Goal: Information Seeking & Learning: Check status

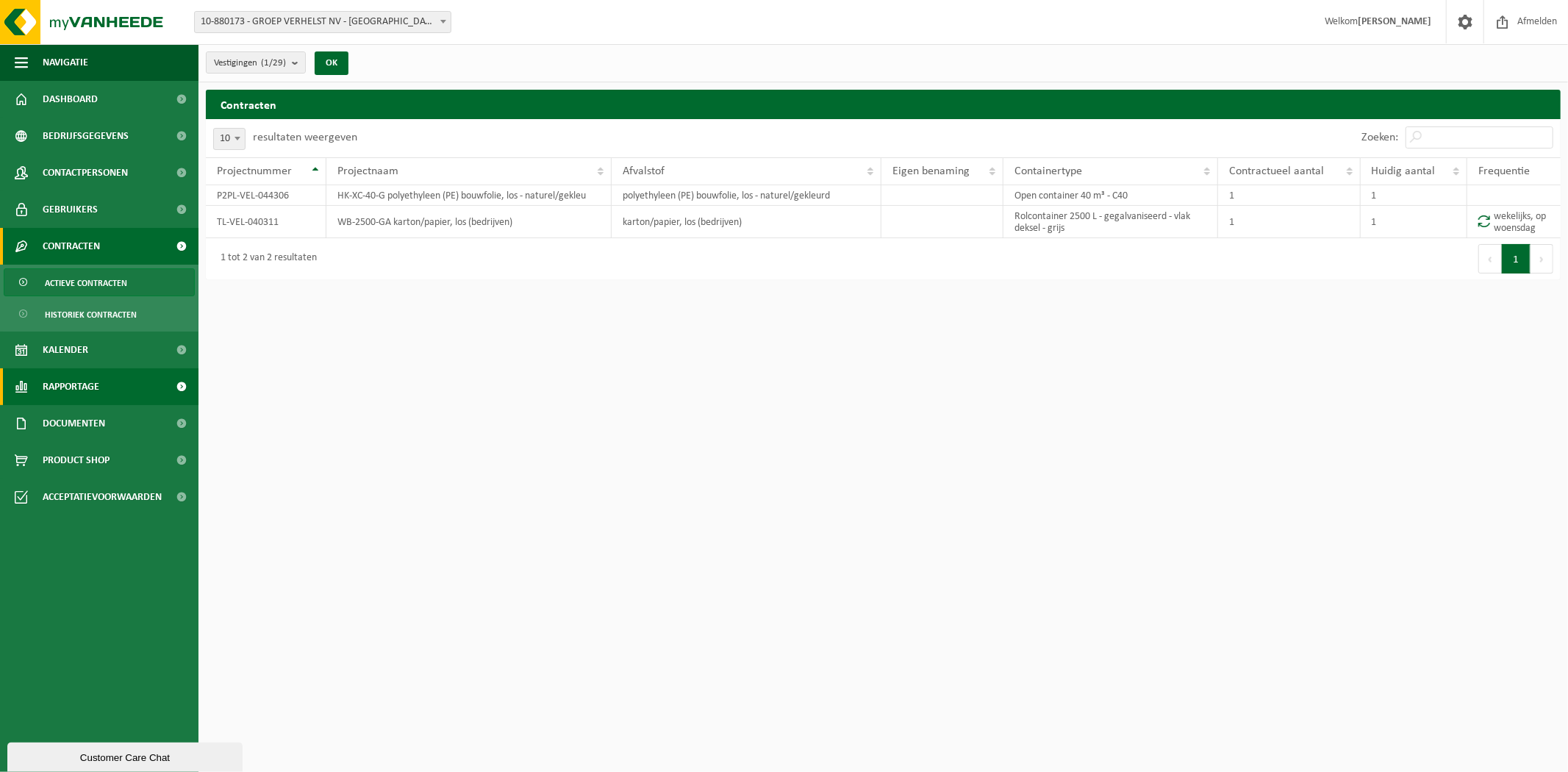
click at [100, 381] on link "Rapportage" at bounding box center [99, 387] width 198 height 37
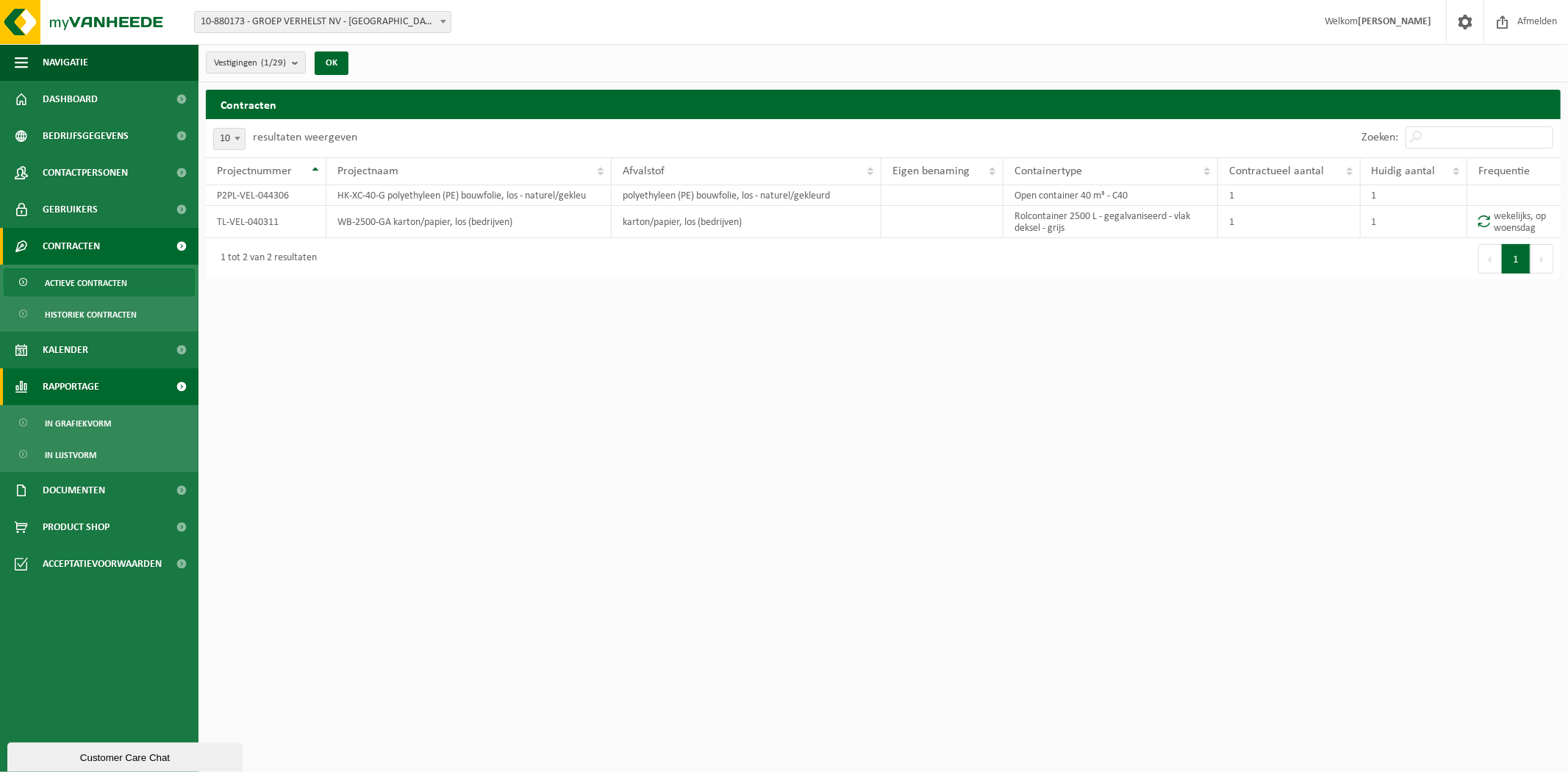
click at [94, 386] on span "Rapportage" at bounding box center [70, 387] width 57 height 37
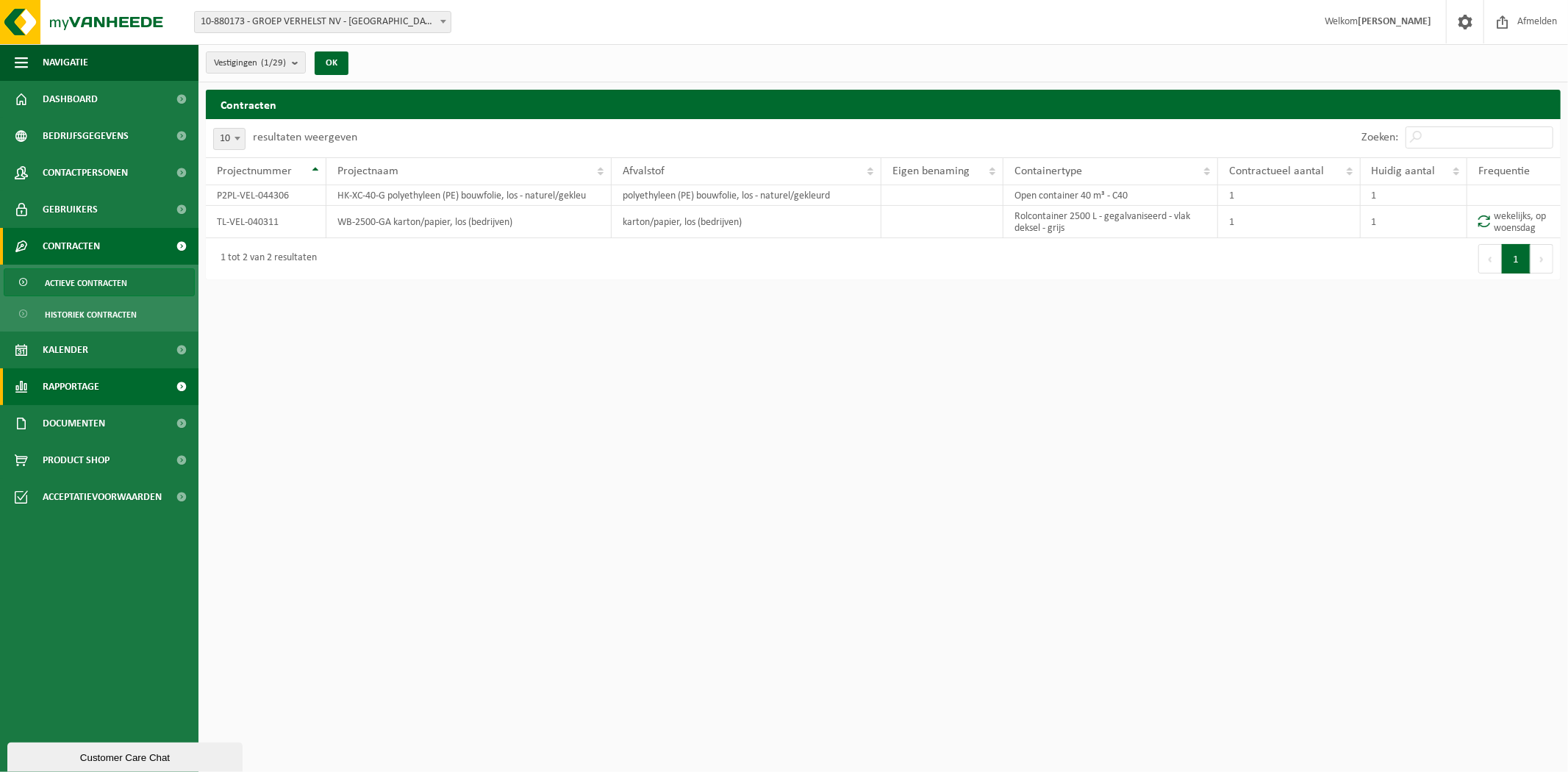
click at [94, 386] on span "Rapportage" at bounding box center [70, 387] width 57 height 37
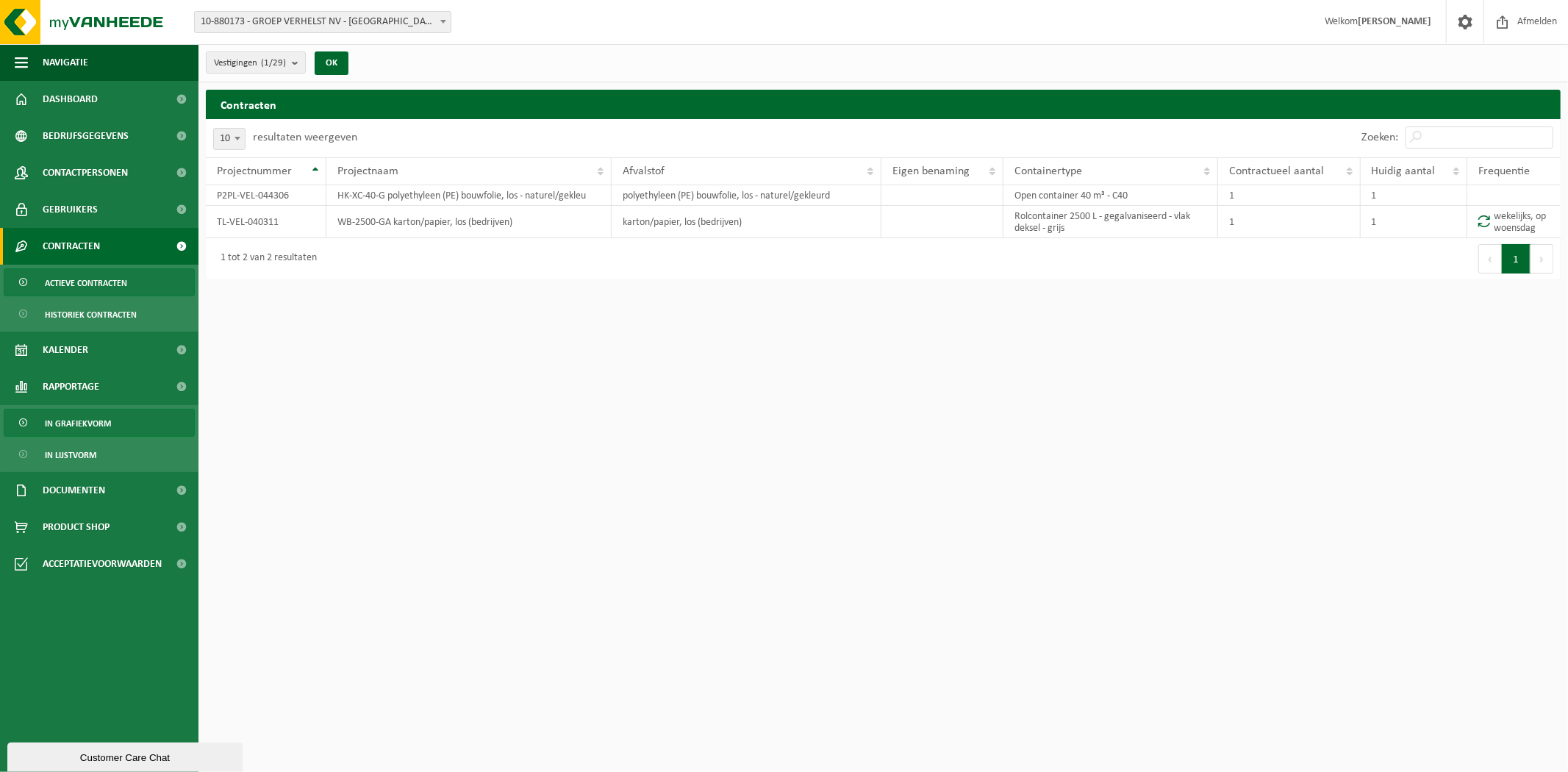
click at [77, 427] on span "In grafiekvorm" at bounding box center [78, 423] width 66 height 28
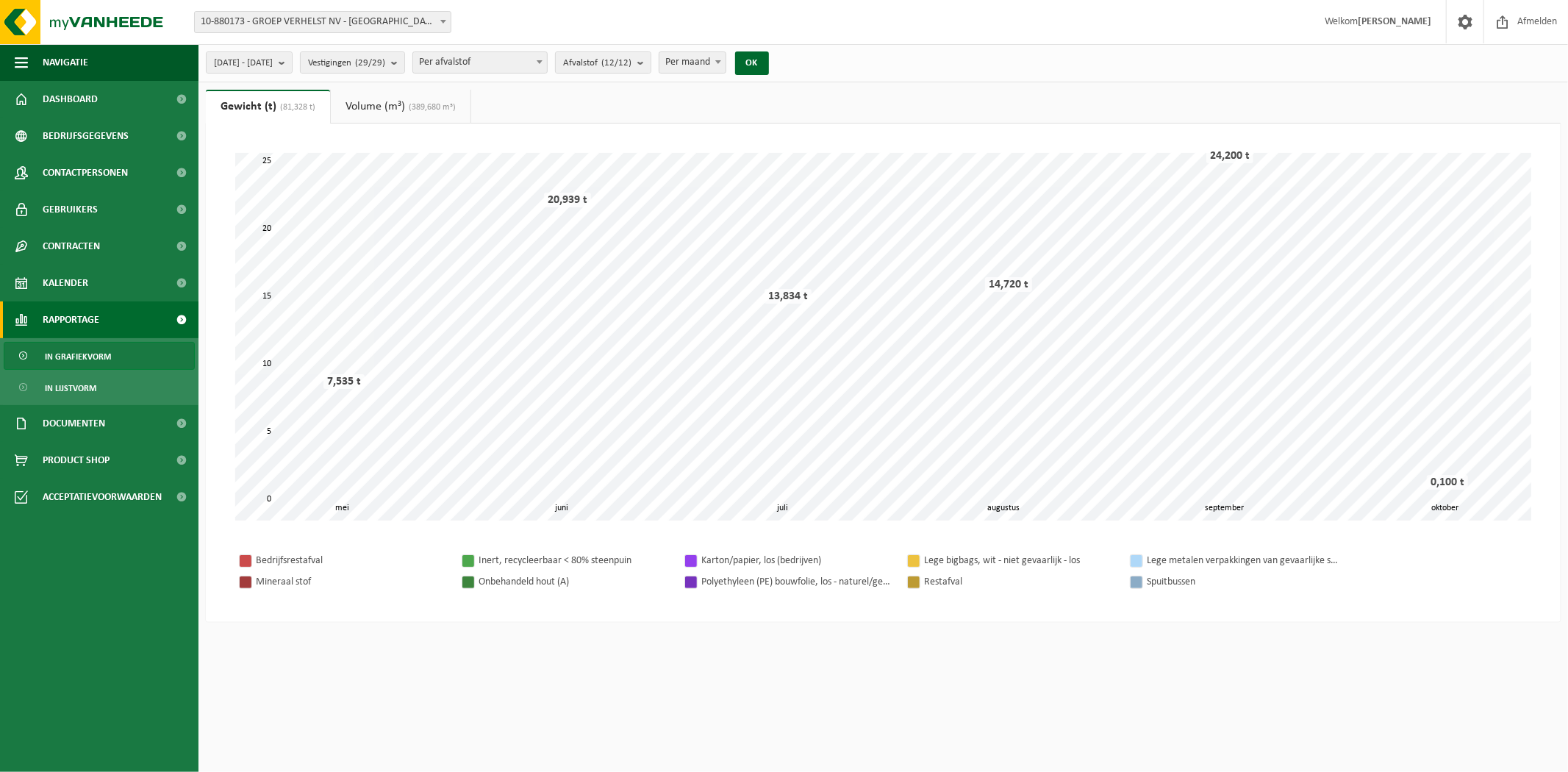
click at [64, 450] on span "Product Shop" at bounding box center [76, 460] width 67 height 37
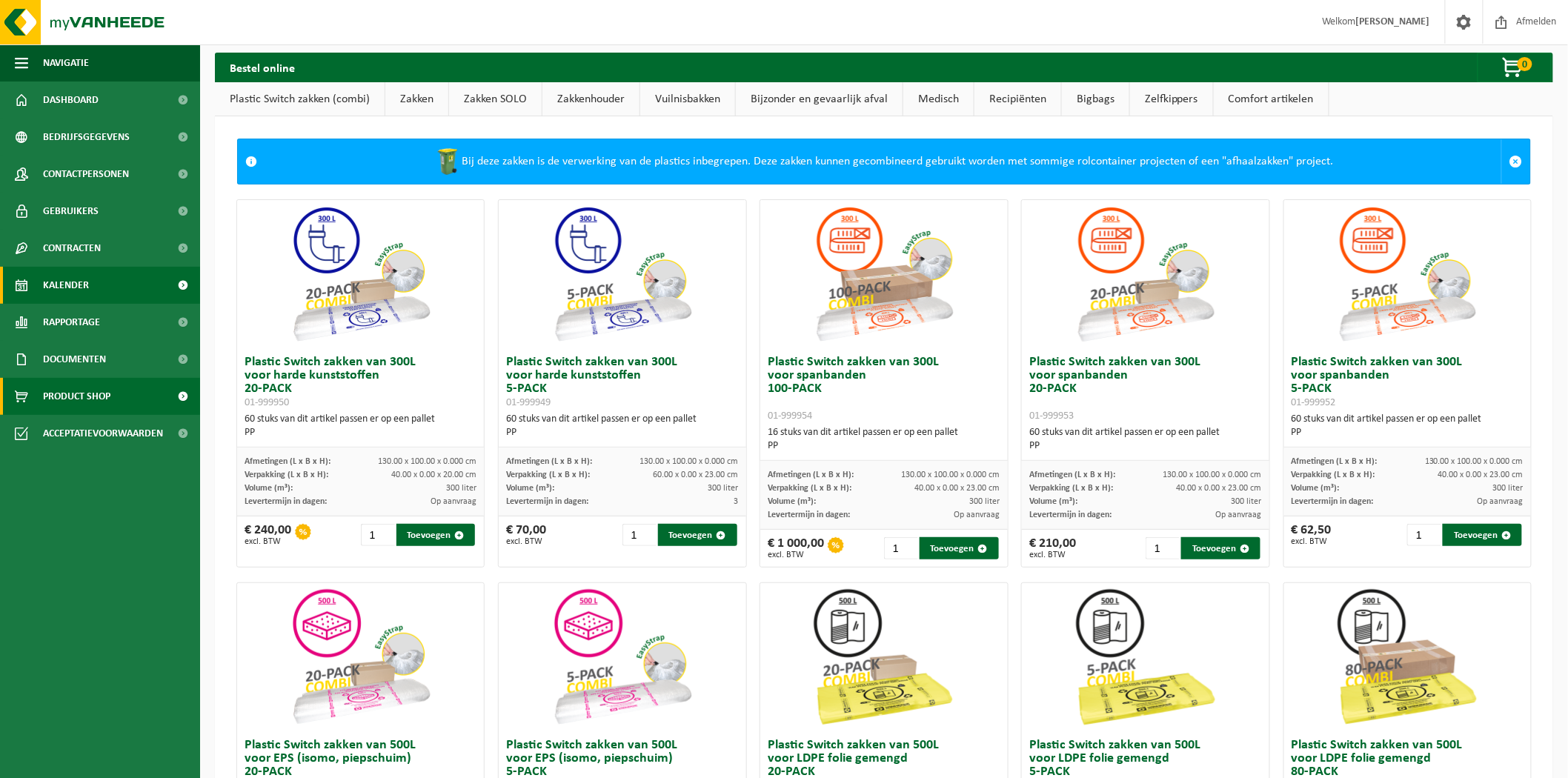
click at [75, 295] on span "Kalender" at bounding box center [65, 285] width 46 height 37
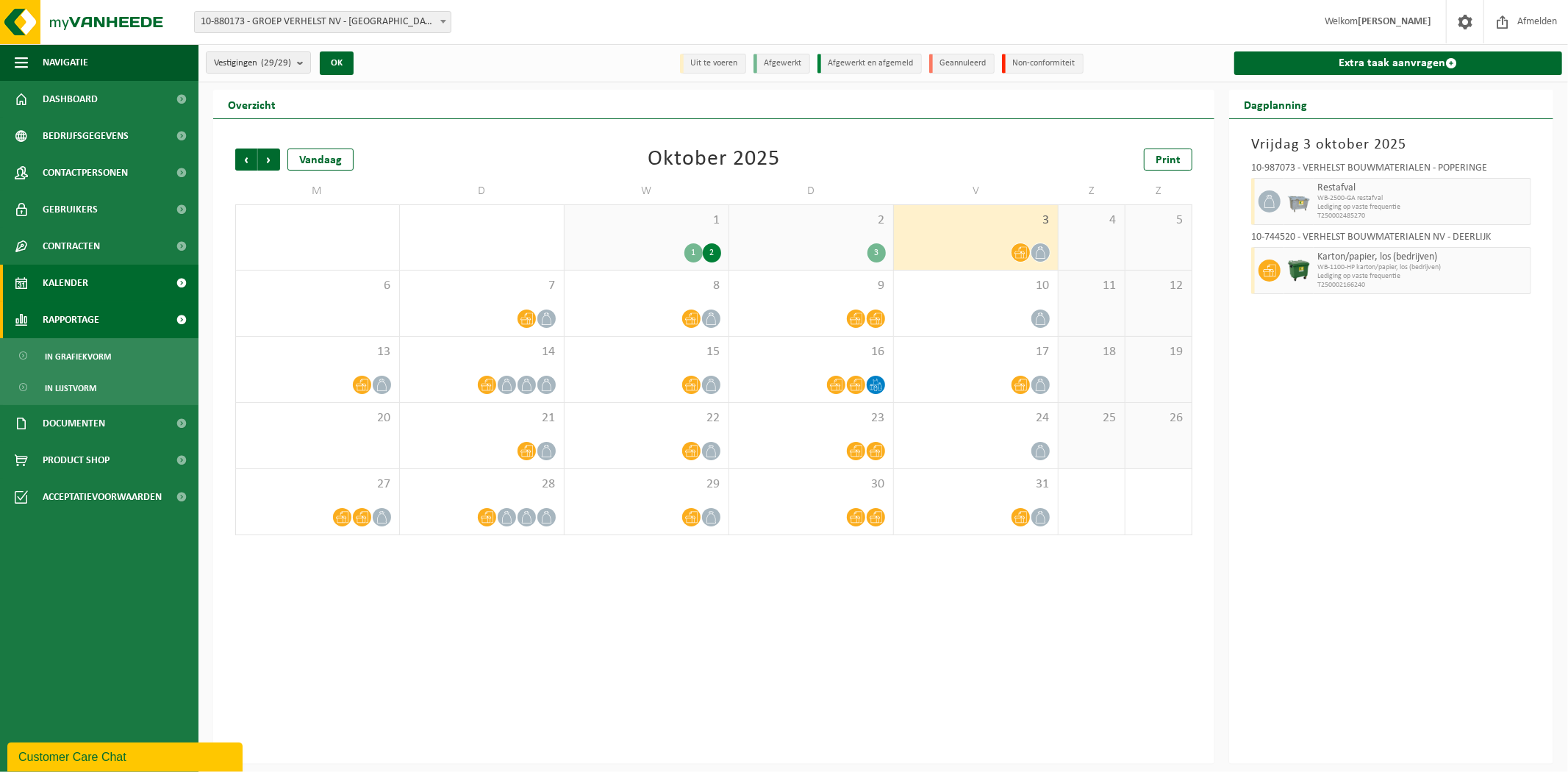
click at [98, 322] on span "Rapportage" at bounding box center [70, 320] width 57 height 37
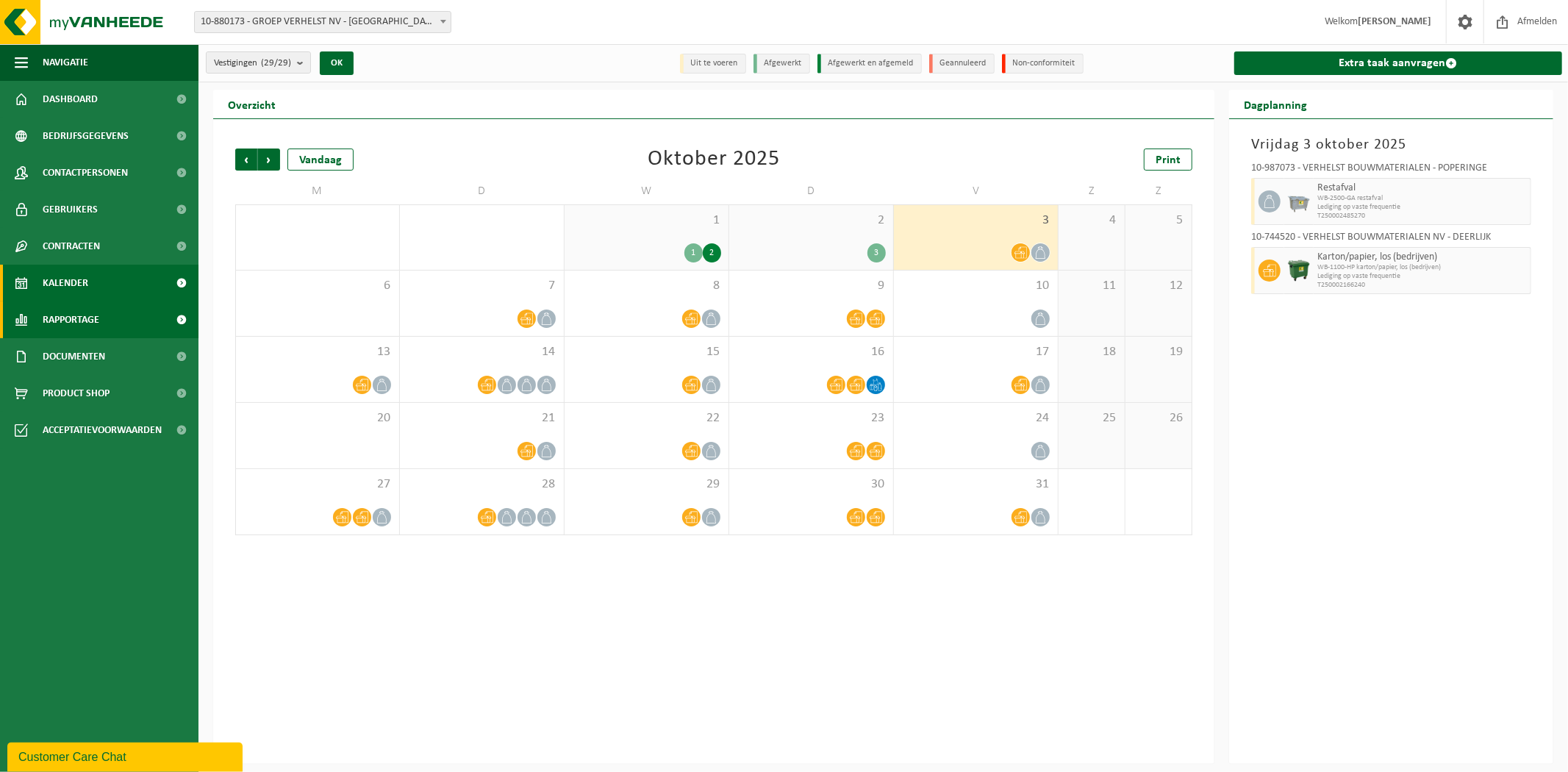
click at [92, 328] on span "Rapportage" at bounding box center [70, 320] width 57 height 37
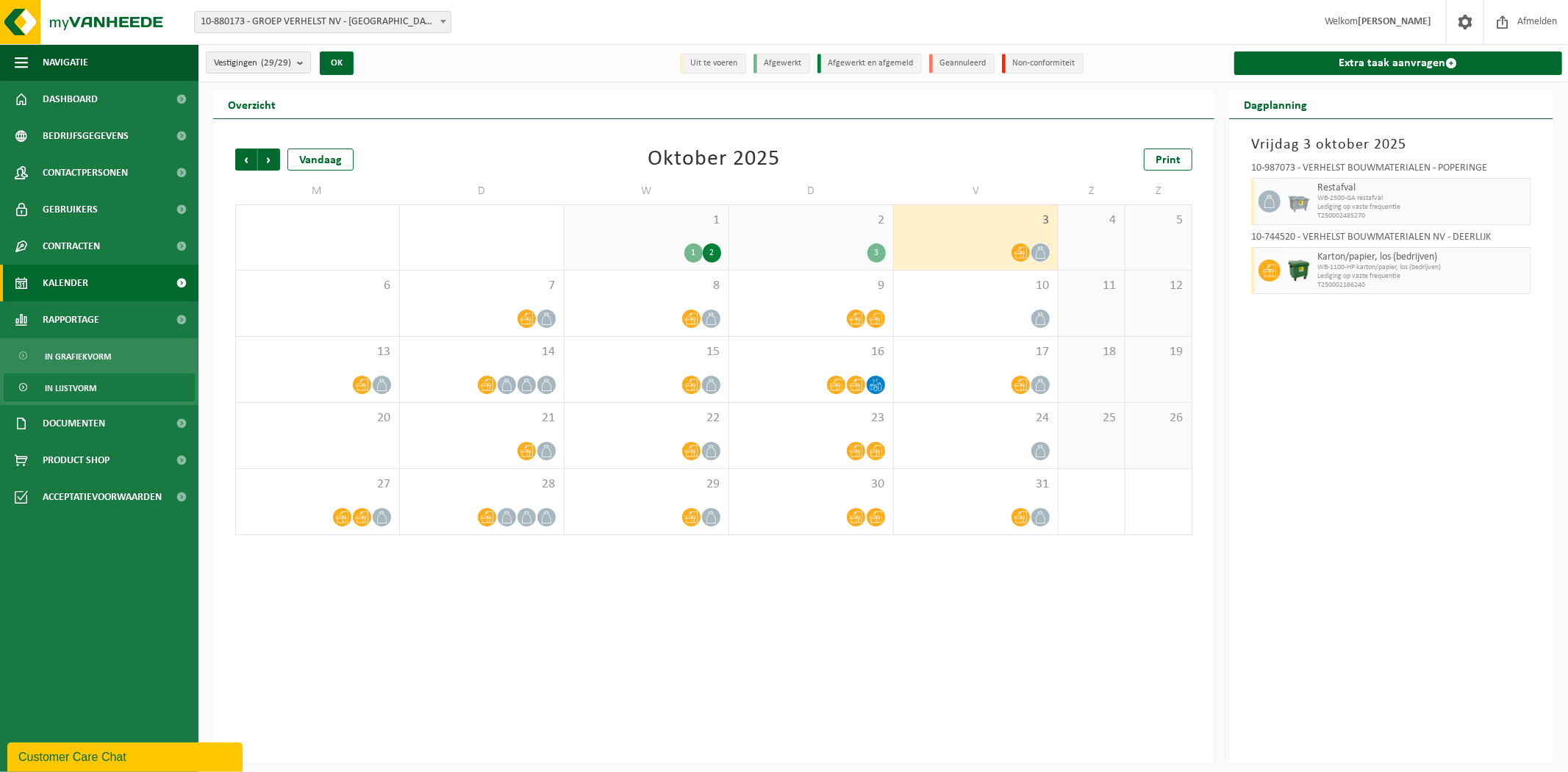
click at [79, 391] on span "In lijstvorm" at bounding box center [70, 388] width 51 height 28
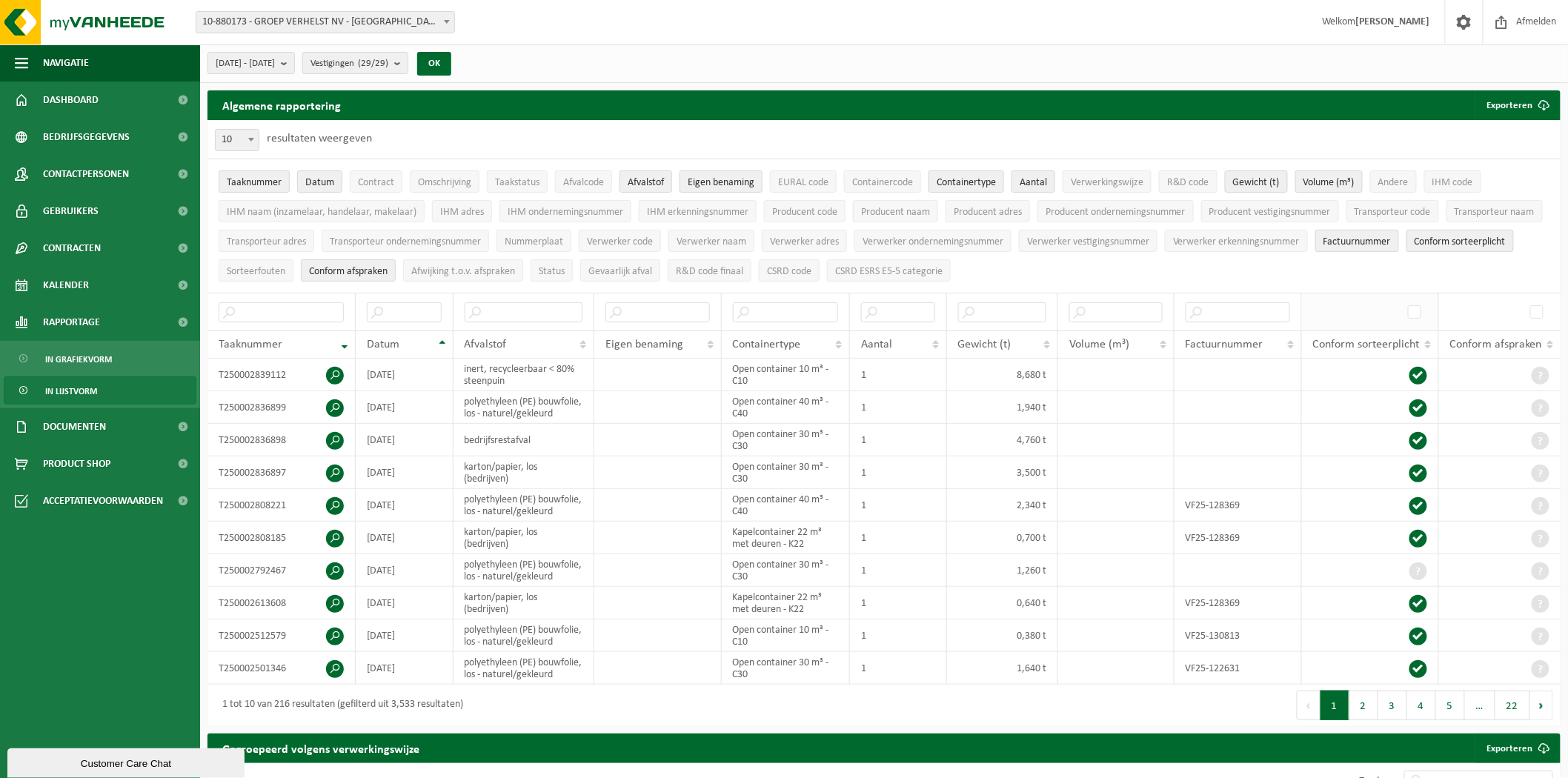
click at [1369, 297] on th at bounding box center [1371, 311] width 137 height 38
click at [1408, 308] on span at bounding box center [1417, 312] width 23 height 23
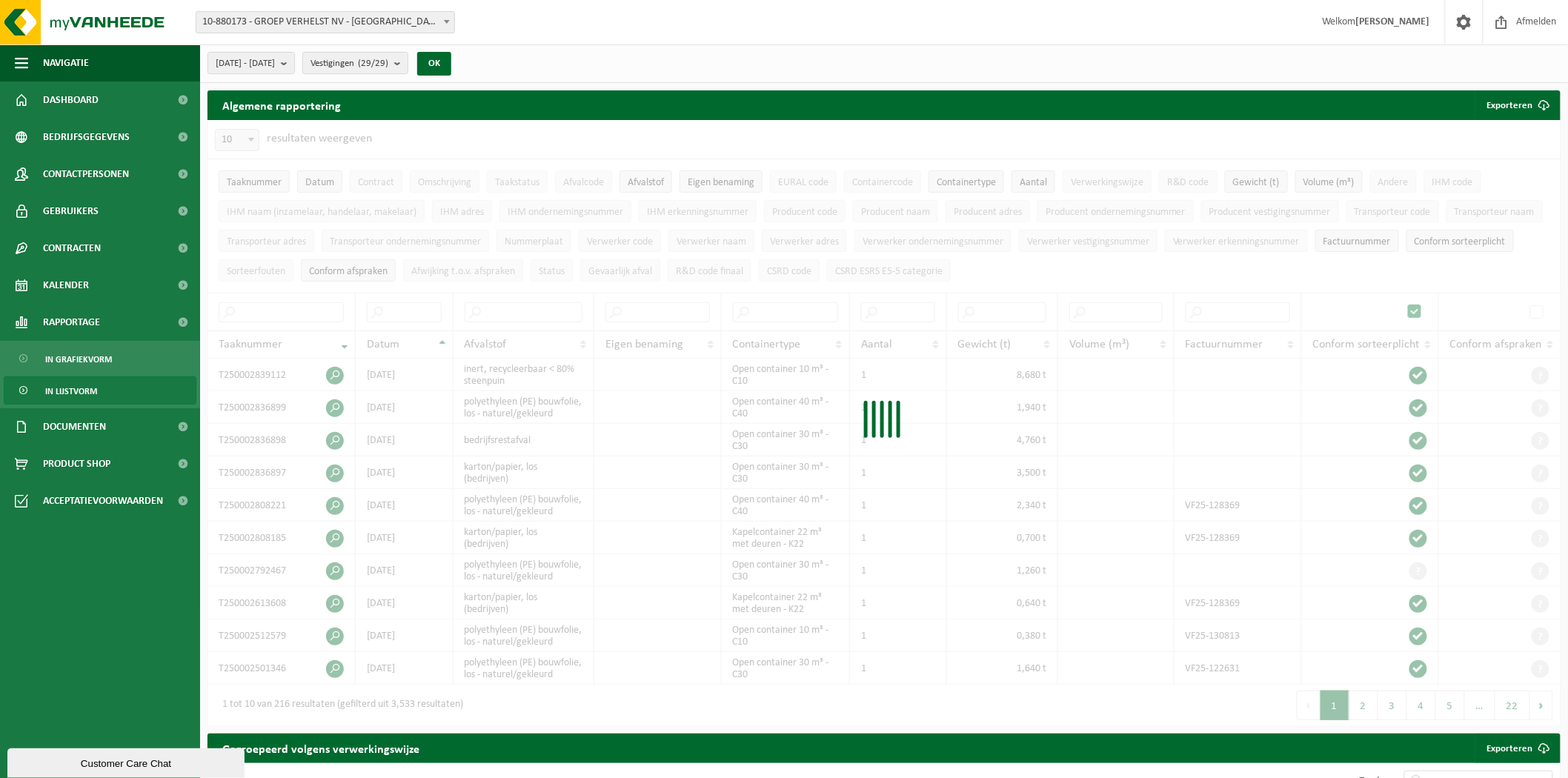
click at [1421, 301] on div at bounding box center [885, 423] width 1354 height 606
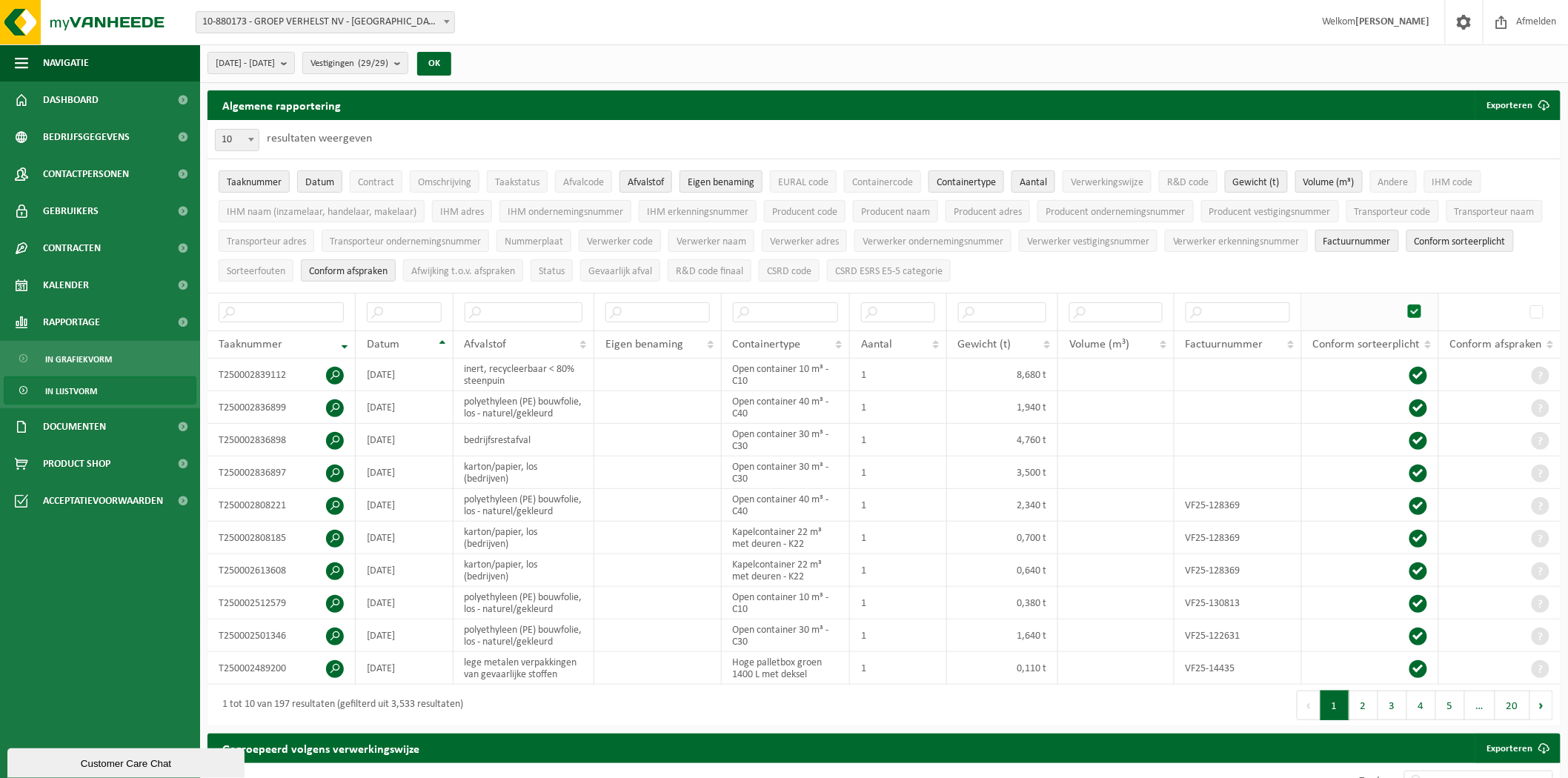
click at [1421, 304] on span at bounding box center [1417, 312] width 23 height 23
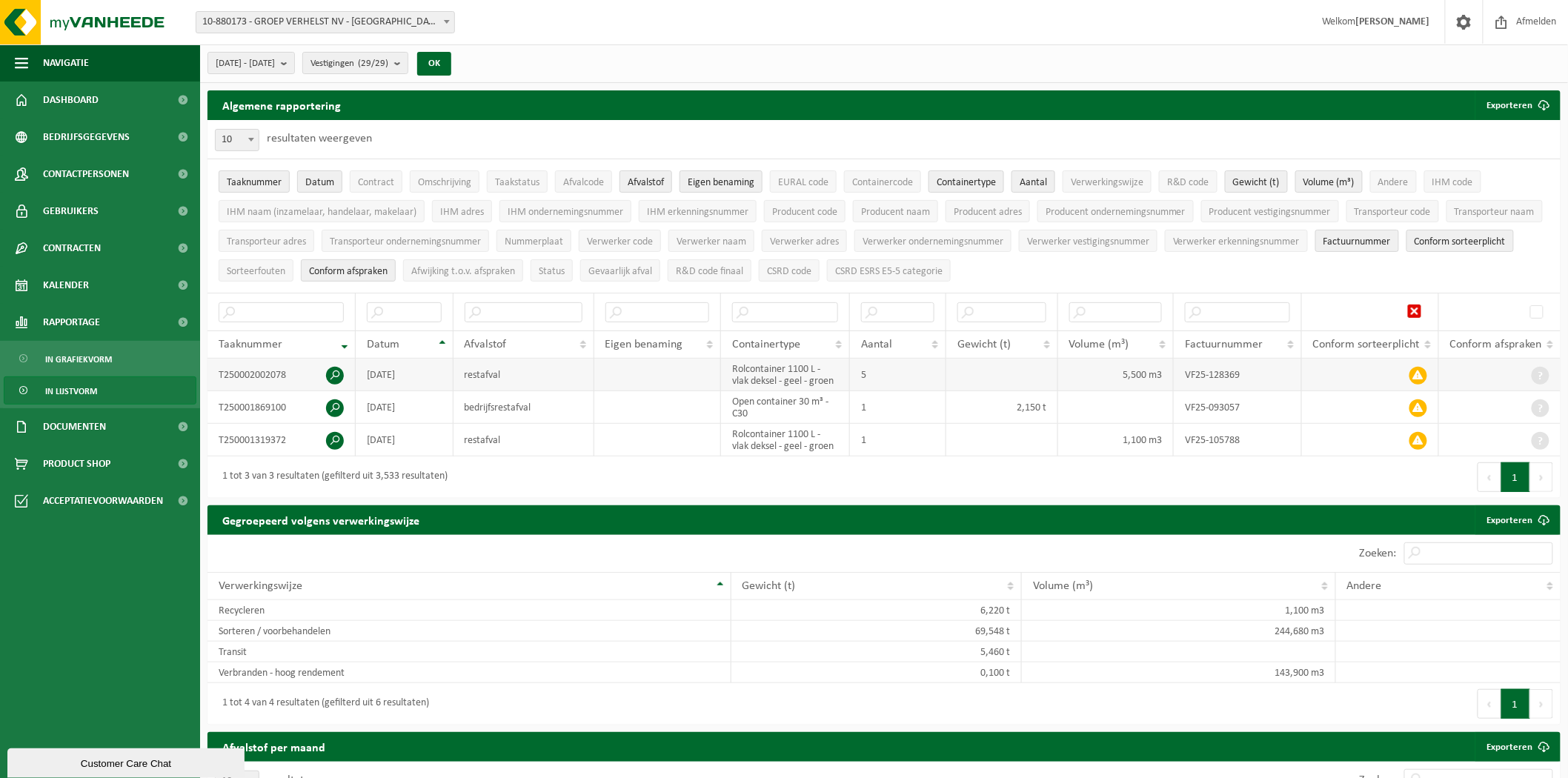
click at [342, 375] on span at bounding box center [335, 375] width 18 height 18
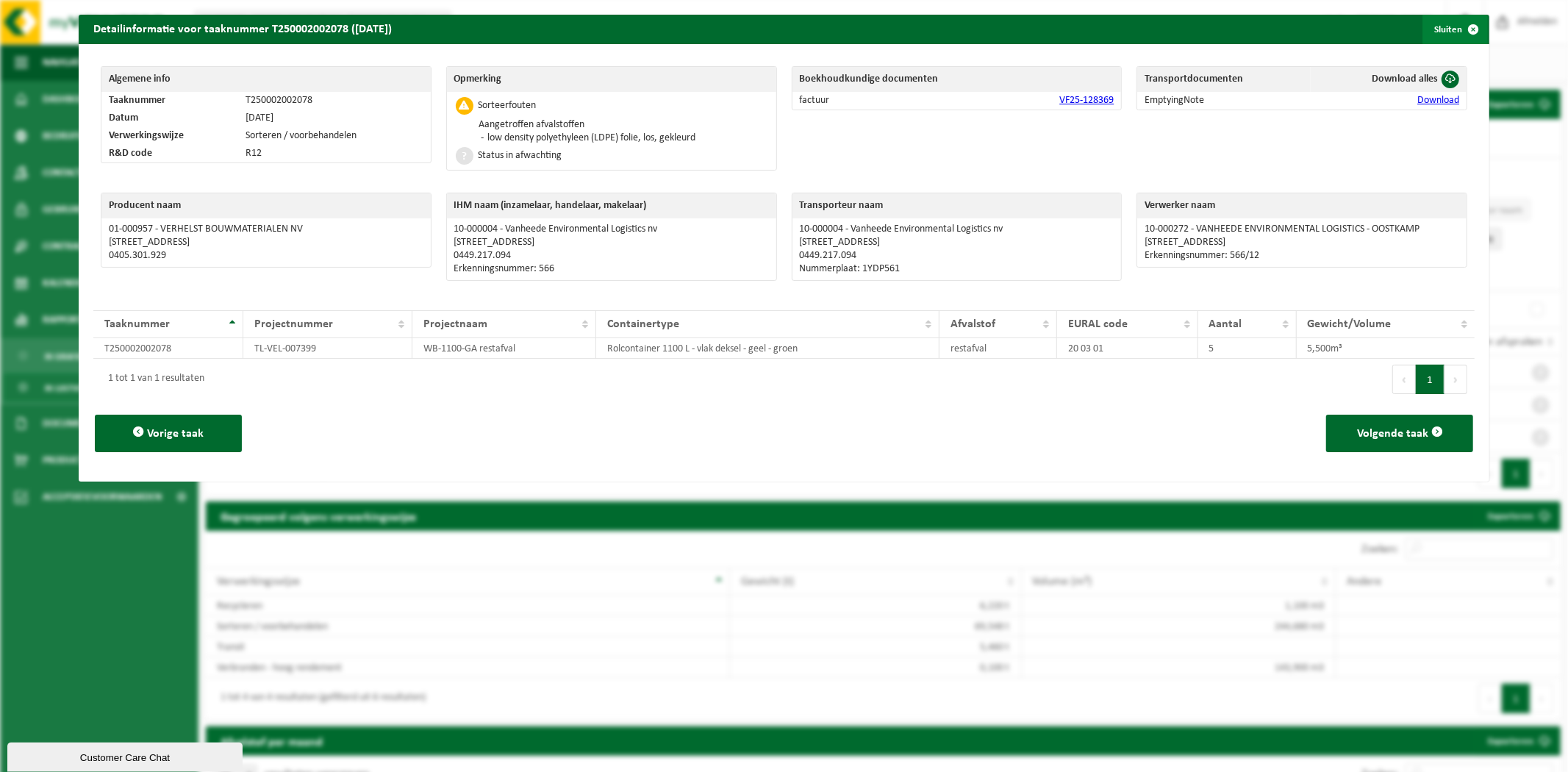
click at [1461, 34] on span "button" at bounding box center [1473, 29] width 30 height 30
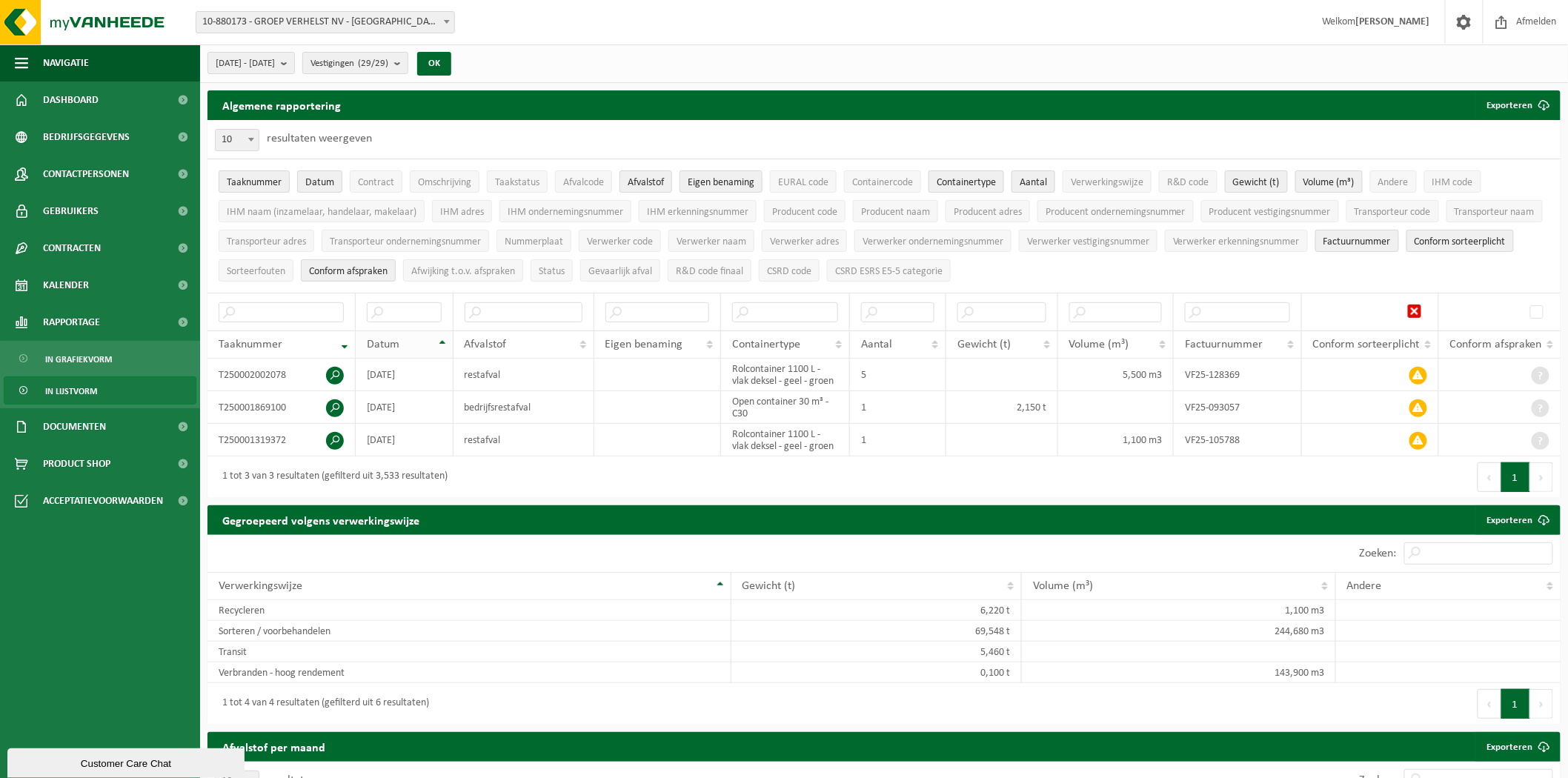
click at [421, 341] on div "Datum" at bounding box center [400, 344] width 68 height 12
click at [421, 344] on div "Datum" at bounding box center [400, 344] width 68 height 12
